Goal: Book appointment/travel/reservation

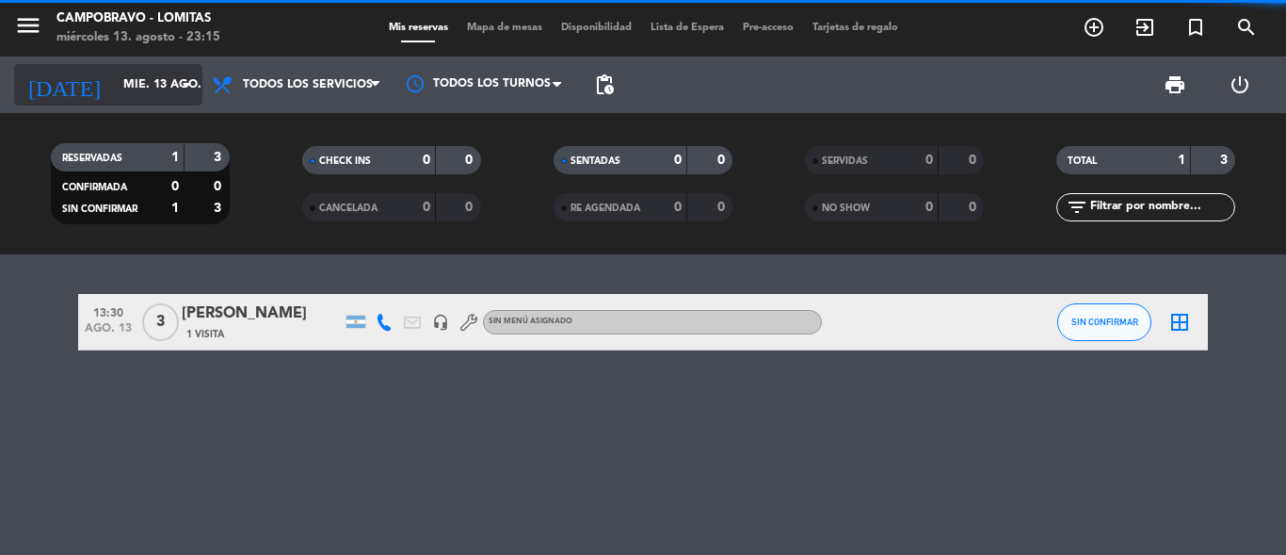
click at [114, 80] on input "mié. 13 ago." at bounding box center [193, 85] width 159 height 32
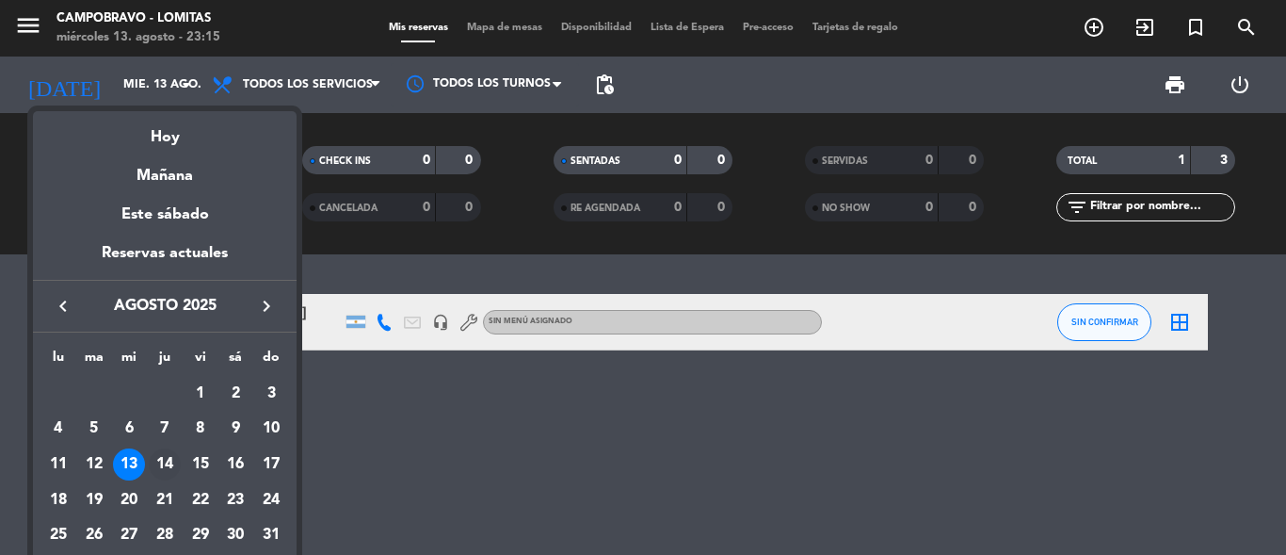
click at [167, 464] on div "14" at bounding box center [165, 464] width 32 height 32
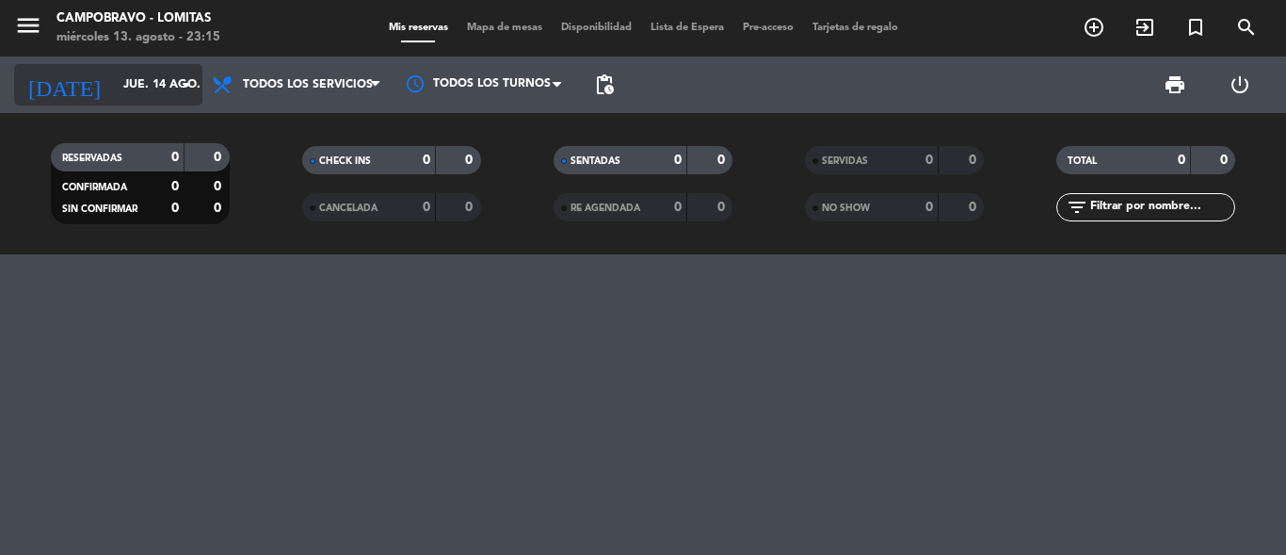
click at [114, 89] on input "jue. 14 ago." at bounding box center [193, 85] width 159 height 32
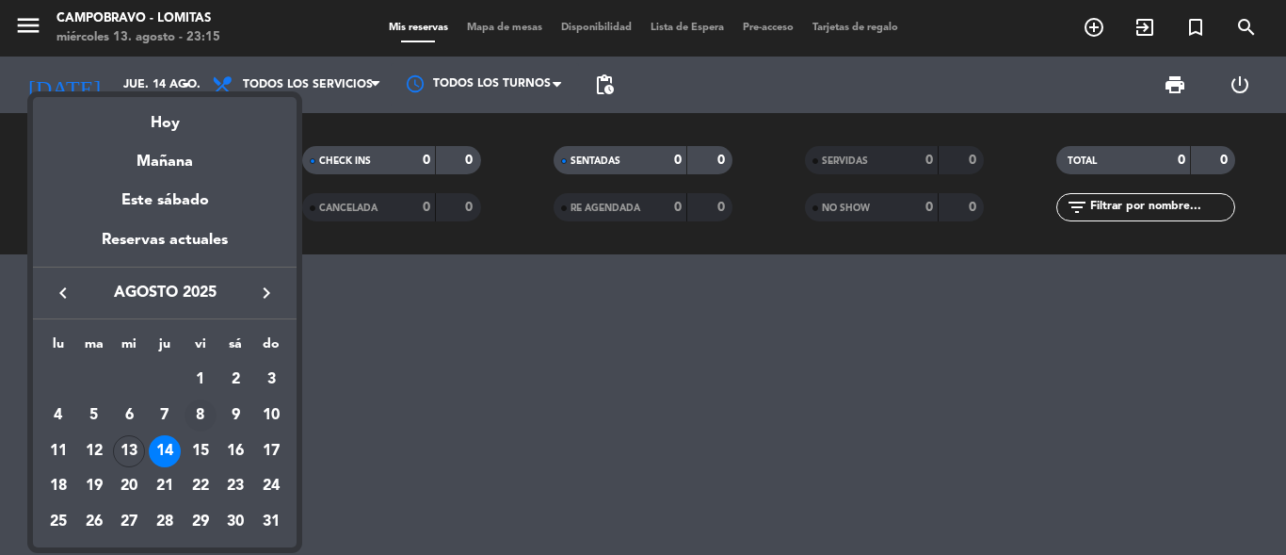
click at [202, 427] on div "8" at bounding box center [201, 415] width 32 height 32
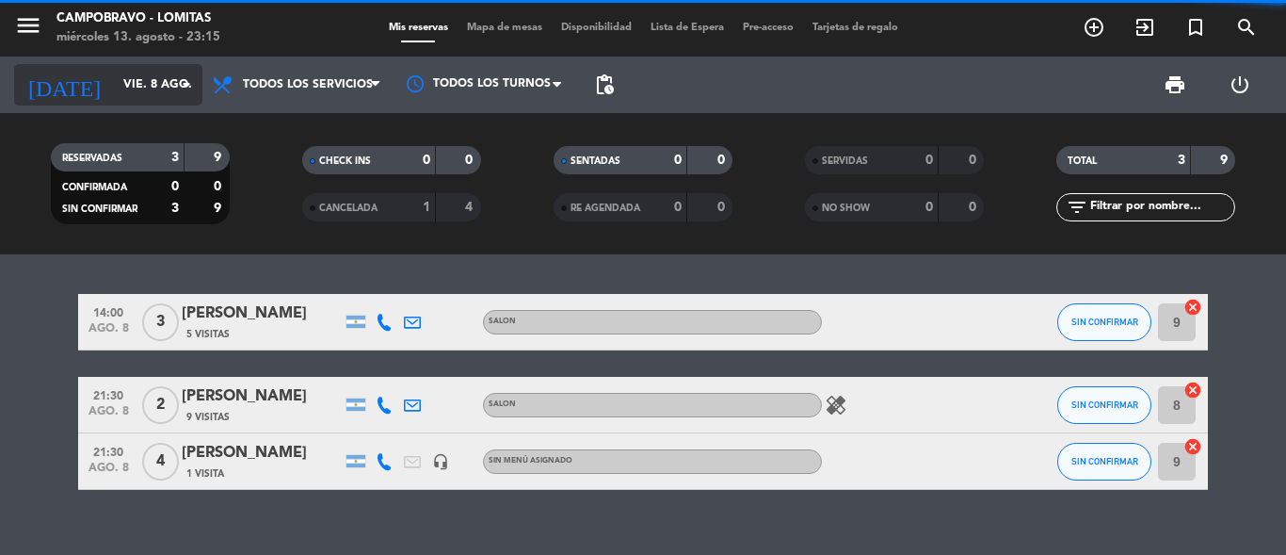
click at [116, 86] on input "vie. 8 ago." at bounding box center [193, 85] width 159 height 32
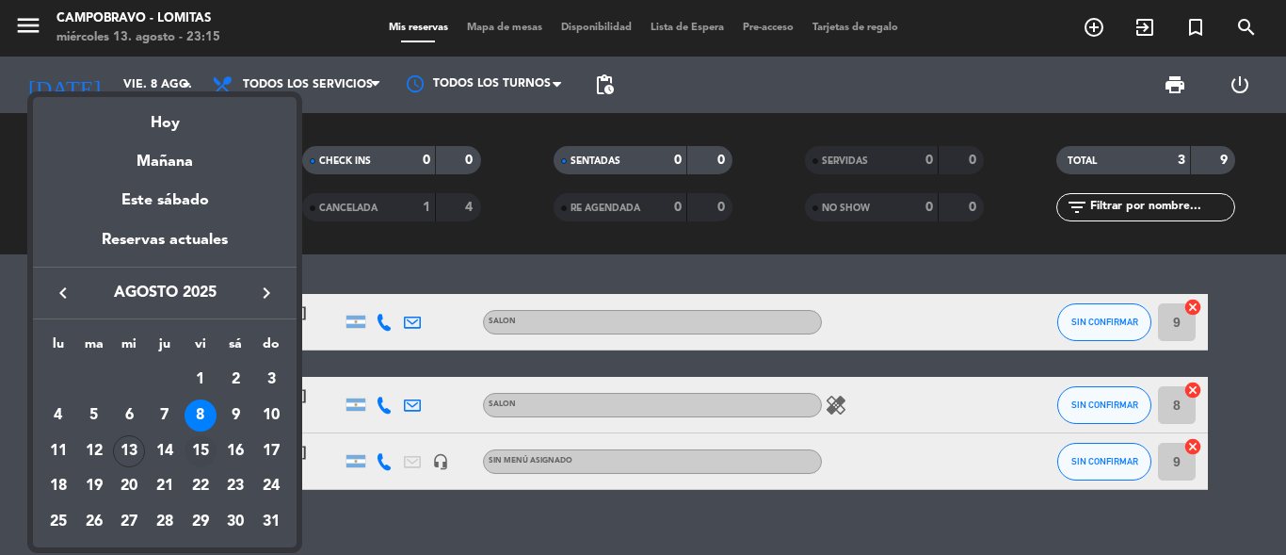
click at [211, 452] on div "15" at bounding box center [201, 451] width 32 height 32
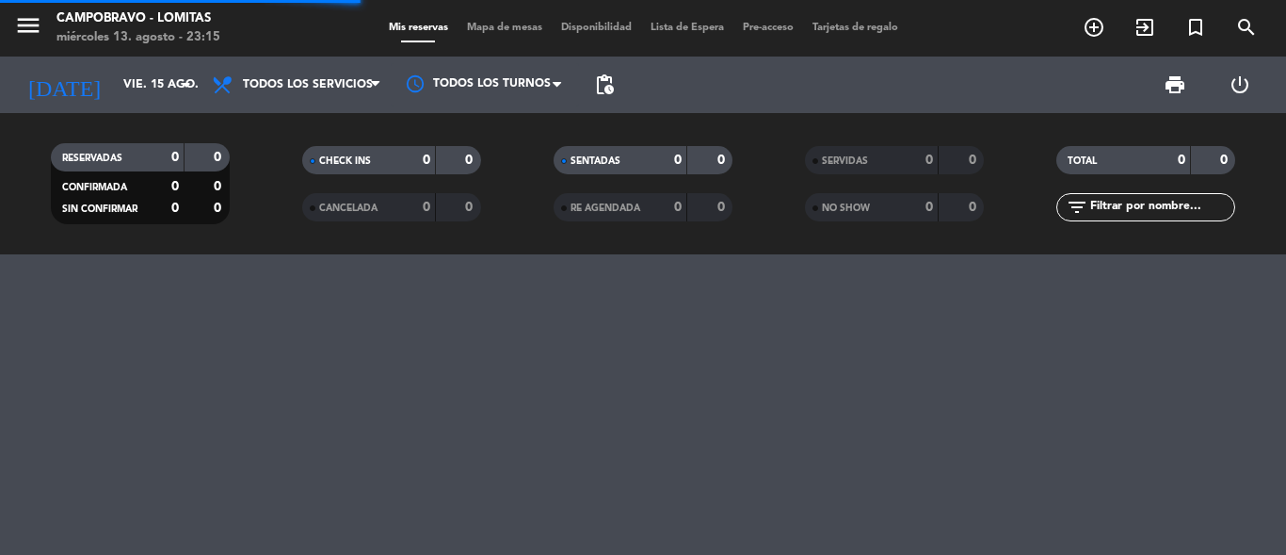
click at [196, 397] on div at bounding box center [643, 404] width 1286 height 300
click at [230, 428] on div at bounding box center [643, 404] width 1286 height 300
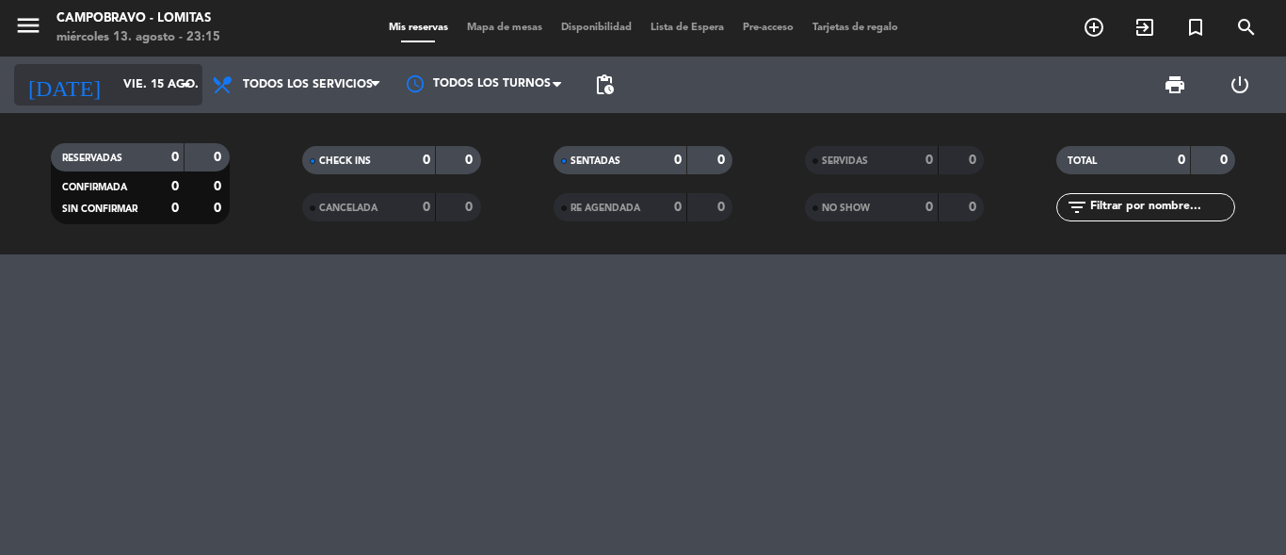
click at [114, 97] on input "vie. 15 ago." at bounding box center [193, 85] width 159 height 32
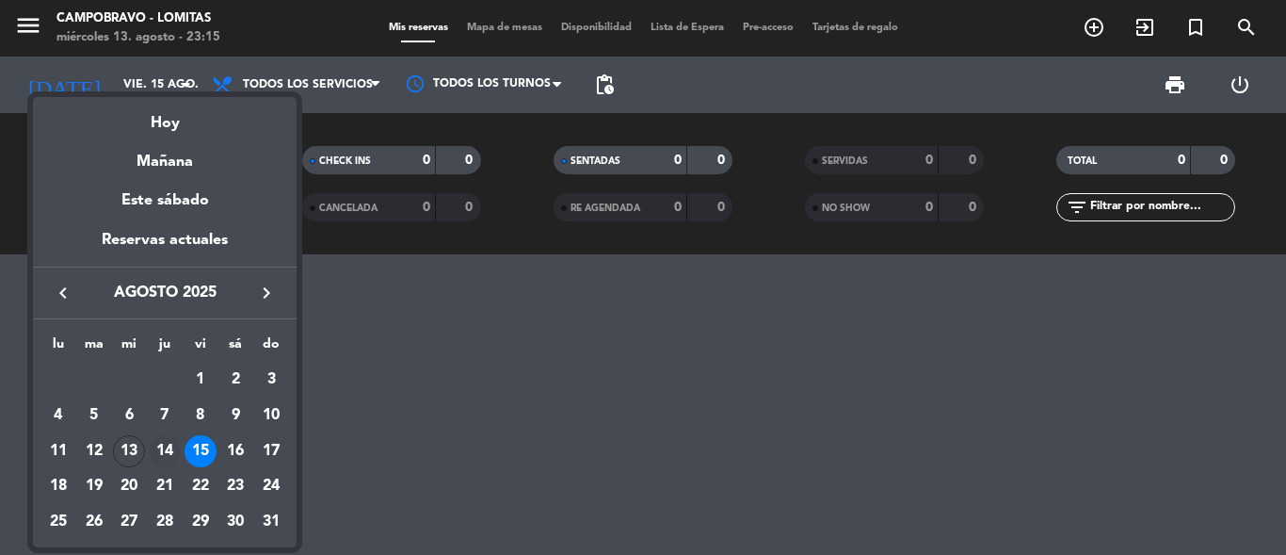
click at [175, 447] on div "14" at bounding box center [165, 451] width 32 height 32
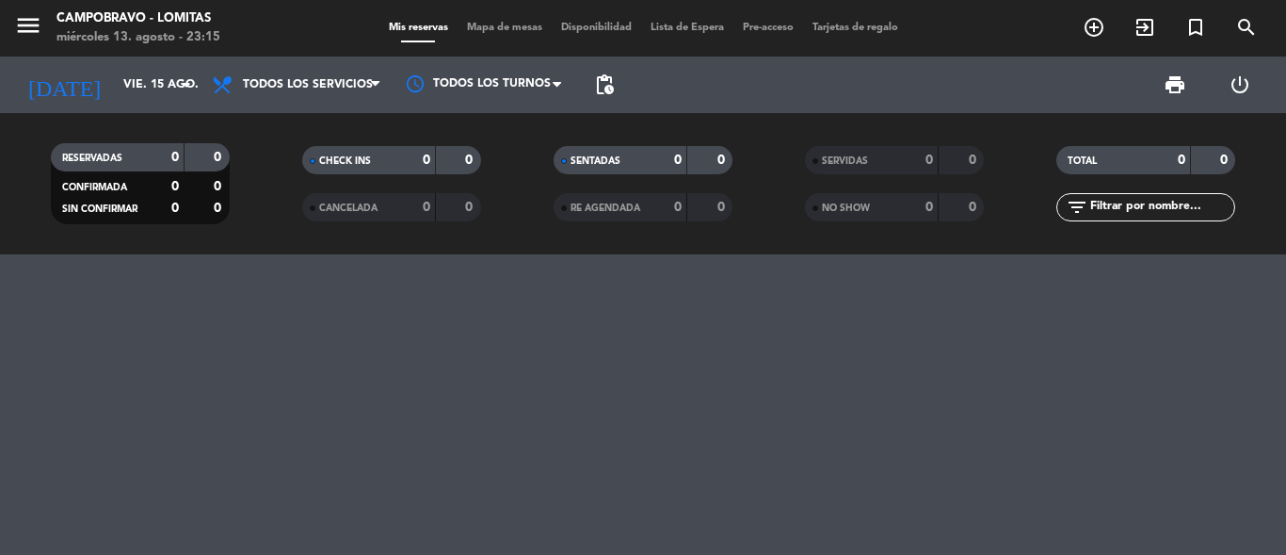
type input "jue. 14 ago."
click at [124, 101] on input "jue. 14 ago." at bounding box center [193, 85] width 159 height 32
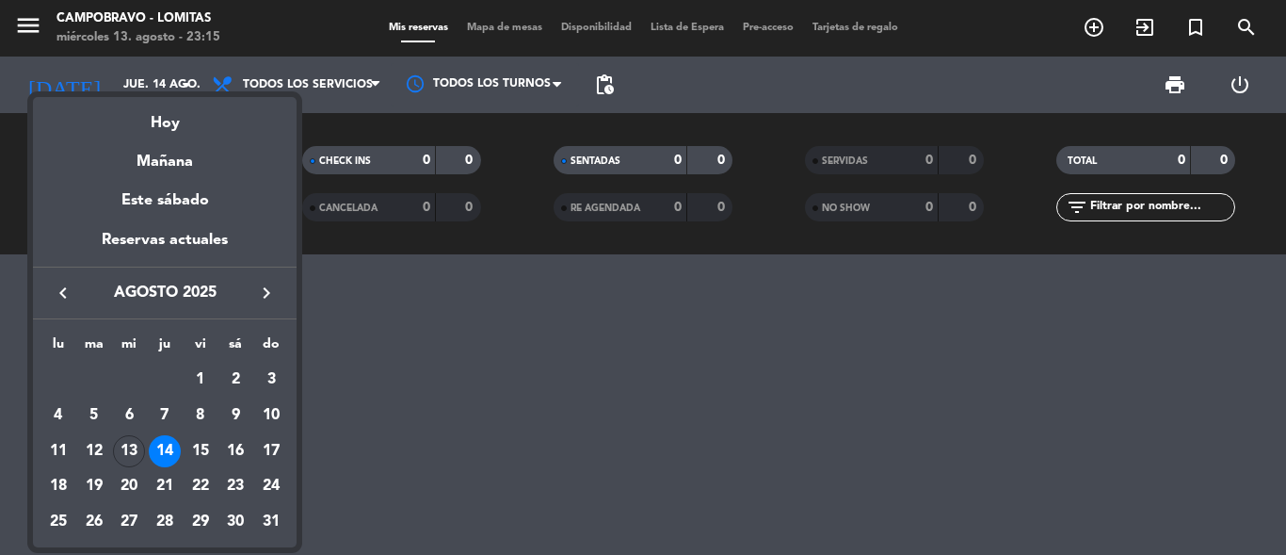
click at [343, 365] on div at bounding box center [643, 277] width 1286 height 555
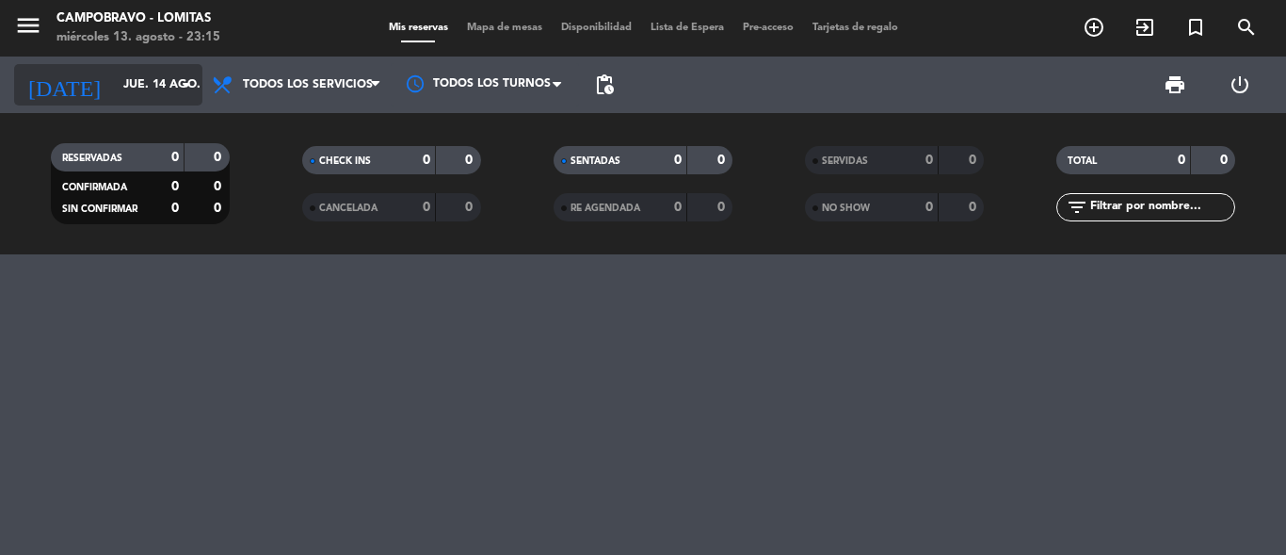
click at [125, 100] on input "jue. 14 ago." at bounding box center [193, 85] width 159 height 32
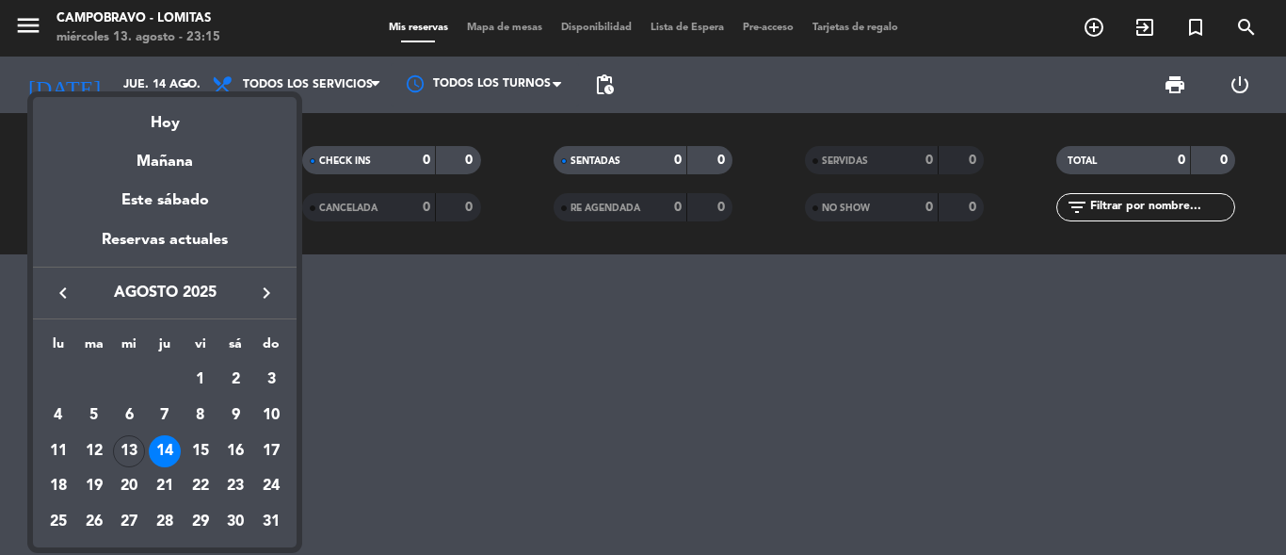
click at [391, 379] on div at bounding box center [643, 277] width 1286 height 555
